Goal: Task Accomplishment & Management: Use online tool/utility

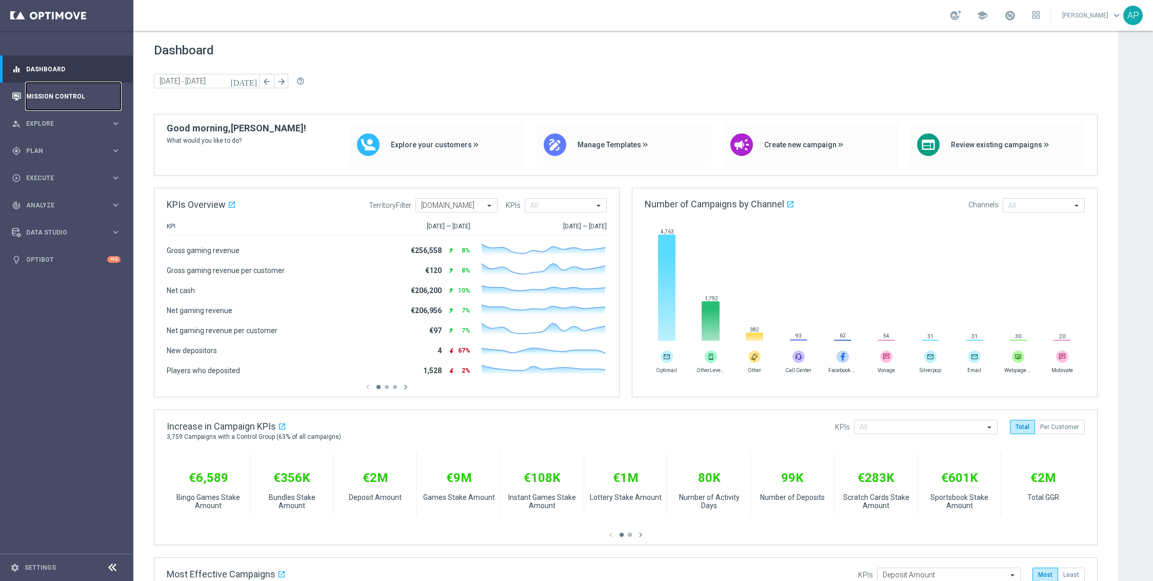
click at [75, 99] on link "Mission Control" at bounding box center [73, 96] width 94 height 27
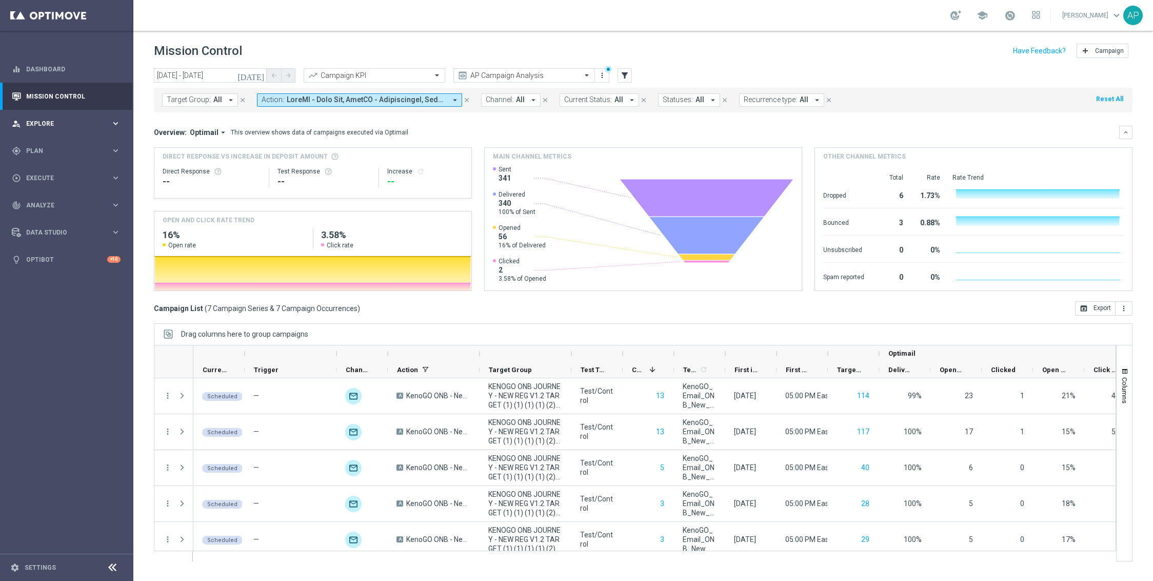
click at [51, 126] on span "Explore" at bounding box center [68, 124] width 85 height 6
click at [212, 74] on input "[DATE] - [DATE]" at bounding box center [210, 75] width 113 height 14
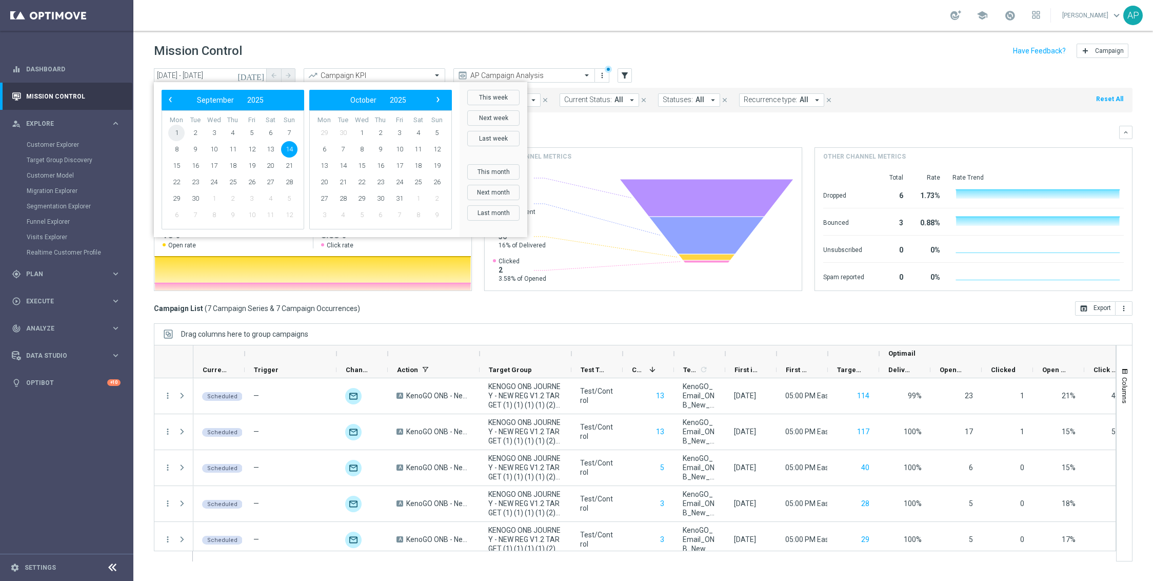
click at [175, 132] on span "1" at bounding box center [176, 133] width 16 height 16
click at [287, 129] on span "7" at bounding box center [289, 133] width 16 height 16
type input "[DATE] - [DATE]"
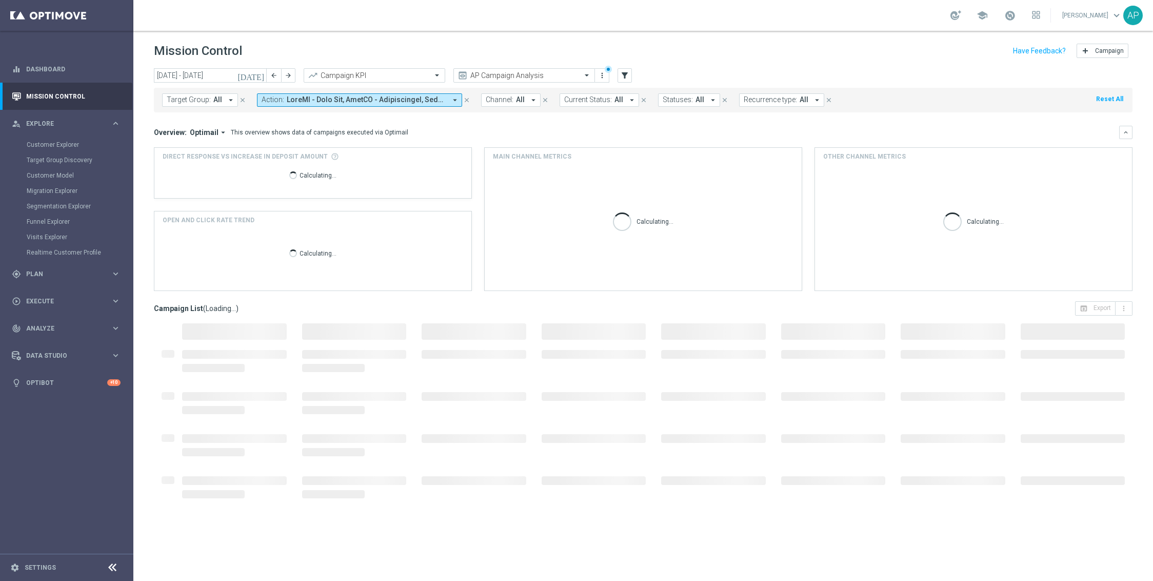
click at [407, 100] on span at bounding box center [367, 99] width 160 height 9
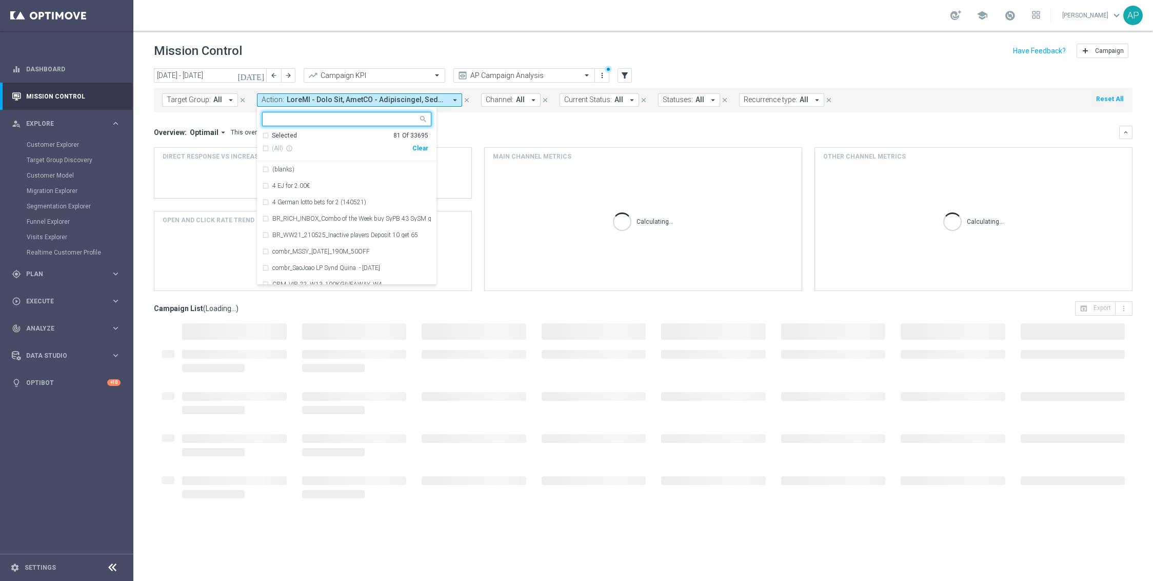
click at [0, 0] on div "Clear" at bounding box center [0, 0] width 0 height 0
click at [378, 125] on div at bounding box center [342, 120] width 152 height 10
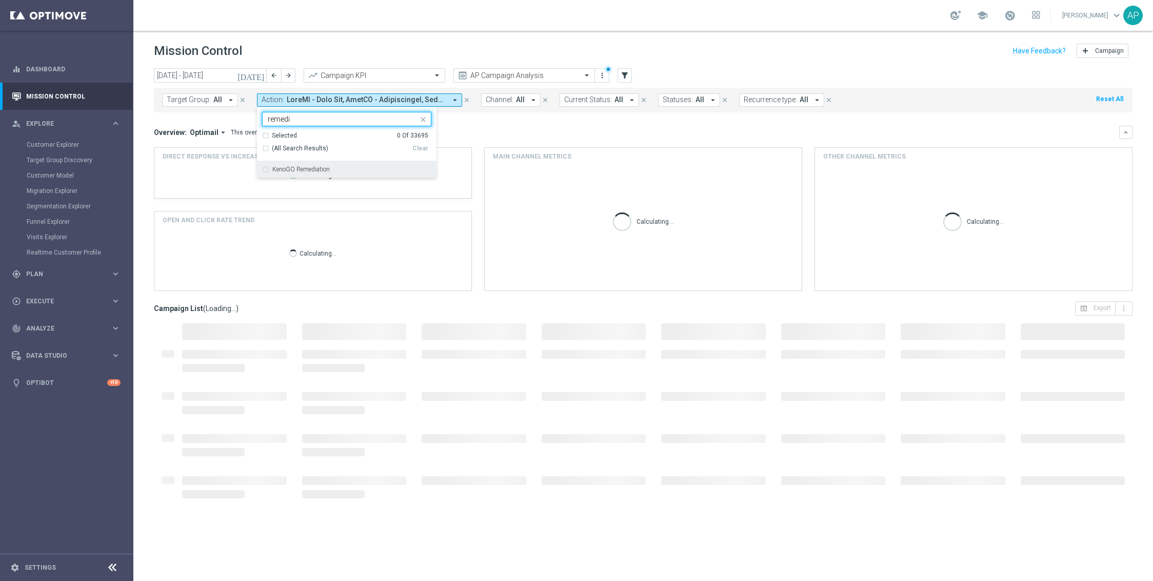
click at [318, 168] on label "KenoGO Remediation" at bounding box center [300, 169] width 57 height 6
type input "remedi"
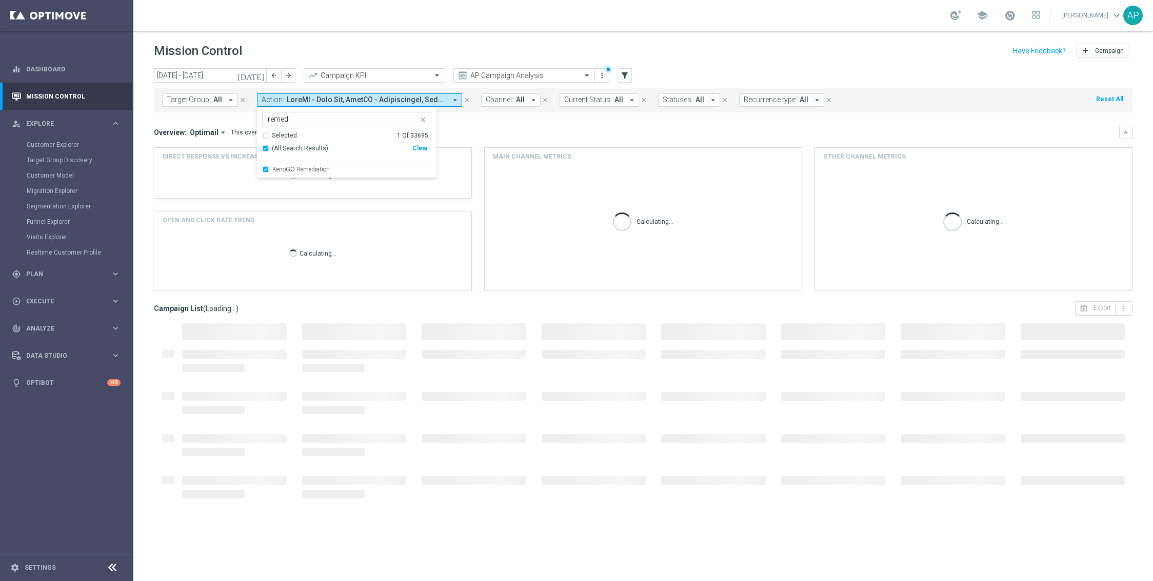
click at [728, 62] on header "Mission Control add Campaign" at bounding box center [643, 49] width 1020 height 37
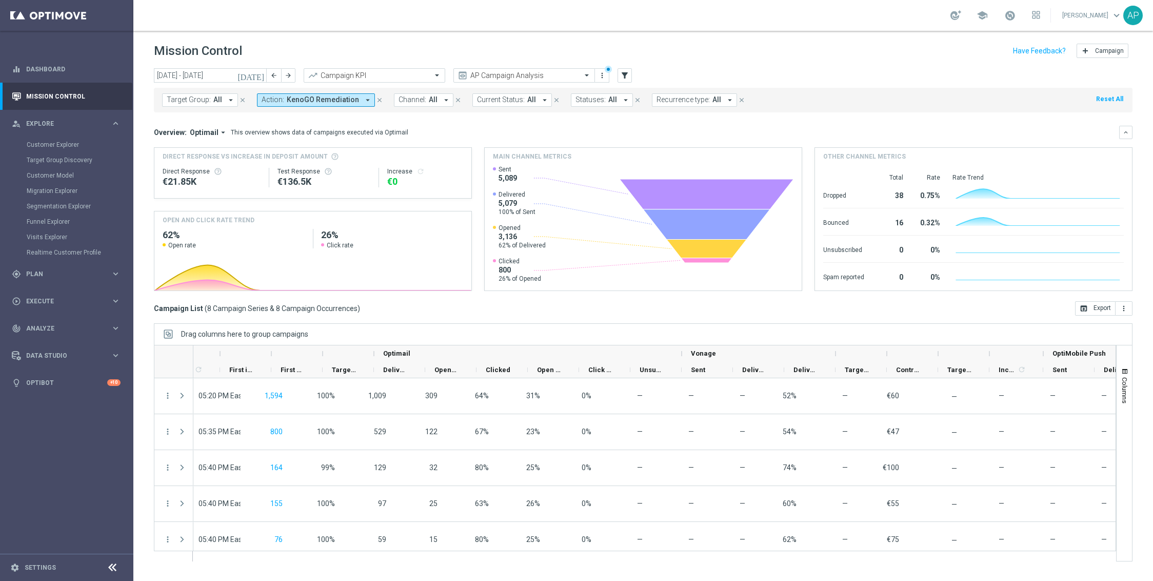
scroll to position [0, 232]
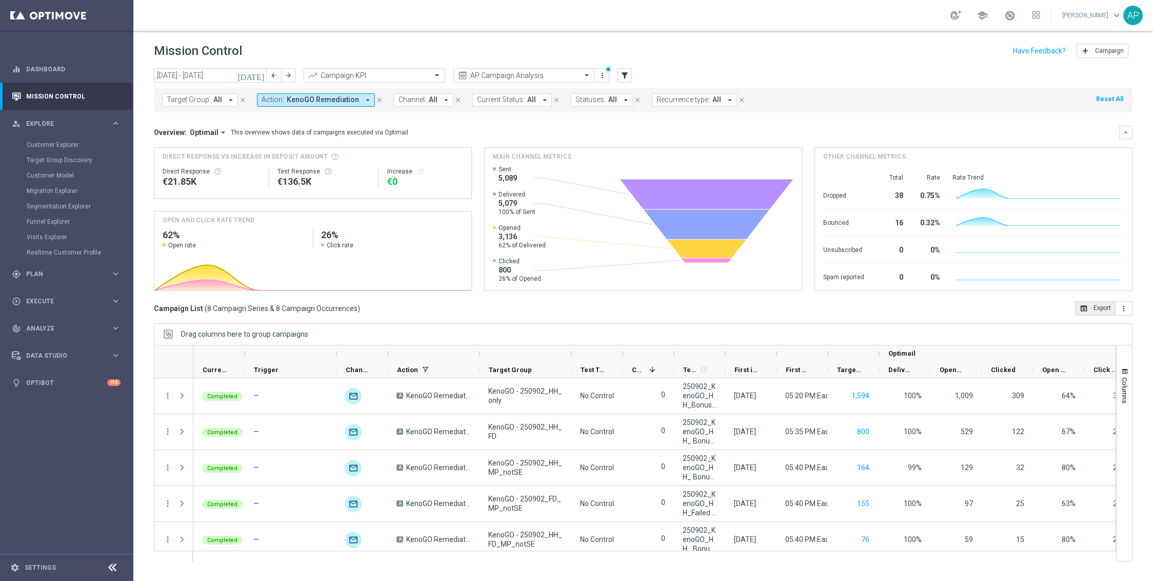
click at [1097, 306] on button "open_in_browser Export" at bounding box center [1095, 308] width 41 height 14
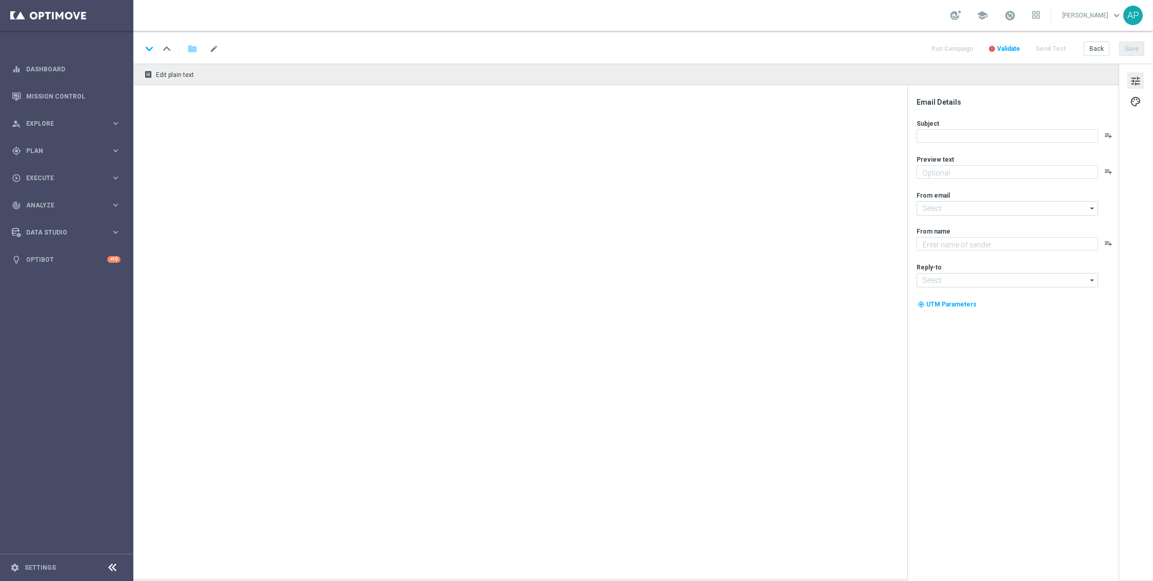
type textarea "September's not over yet - get your entries in!"
type textarea "KenoGO"
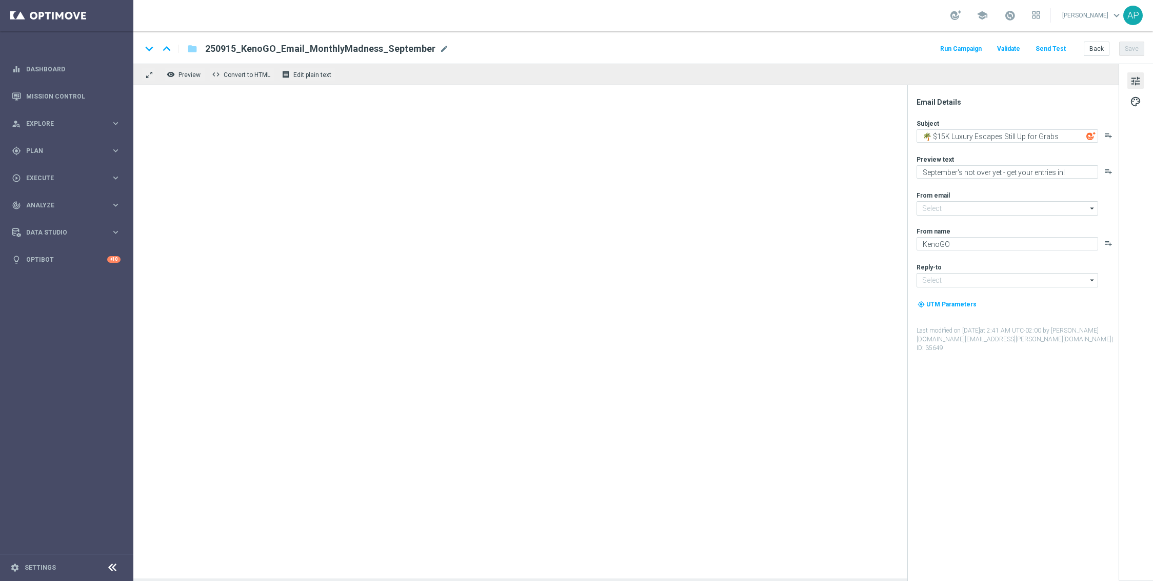
type input "mail@crm.kenogo.com.au"
type input "support@kenogo.com.au"
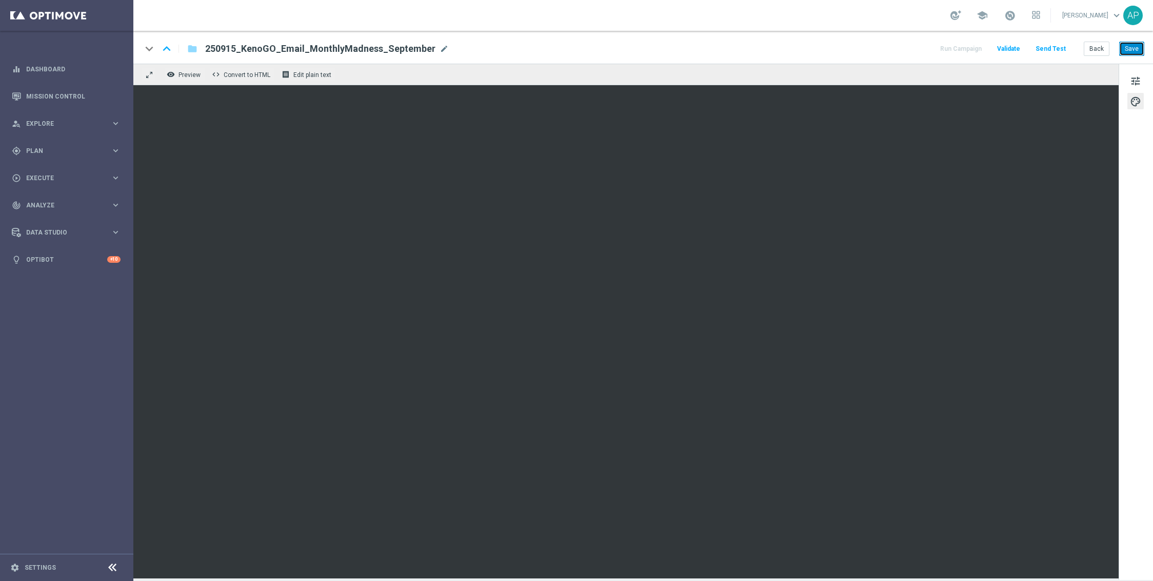
click at [1137, 47] on button "Save" at bounding box center [1132, 49] width 25 height 14
click at [1142, 46] on button "Save" at bounding box center [1132, 49] width 25 height 14
click at [1133, 78] on span "tune" at bounding box center [1135, 80] width 11 height 13
click at [1137, 77] on span "tune" at bounding box center [1135, 80] width 11 height 13
